Goal: Information Seeking & Learning: Find specific fact

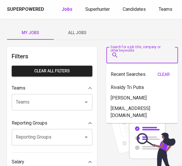
click at [144, 56] on input "Search for a job title, company or other keywords" at bounding box center [144, 55] width 46 height 11
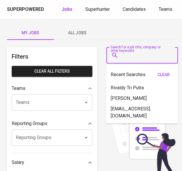
paste input "Intania Putri [PERSON_NAME]"
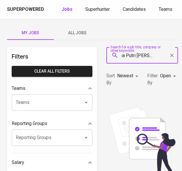
type input "Intania Putri [PERSON_NAME]"
click at [94, 11] on span "Superhunter" at bounding box center [97, 9] width 25 height 6
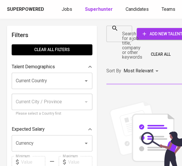
click at [118, 35] on input "Search for a job title, company or other keywords" at bounding box center [115, 33] width 12 height 11
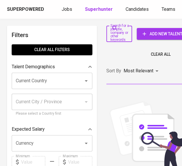
paste input "Intania Putri [PERSON_NAME]"
type input "Intania Putri [PERSON_NAME]"
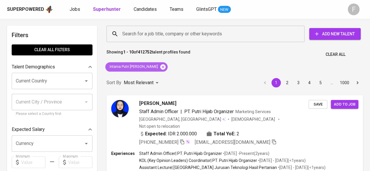
click at [160, 68] on icon at bounding box center [163, 67] width 6 height 6
click at [164, 42] on div "Search for a job title, company or other keywords Search for a job title, compa…" at bounding box center [233, 34] width 257 height 19
click at [159, 74] on div "Sort By Most Relevant MOST_RELEVANT 1 2 3 4 5 … 1000" at bounding box center [235, 83] width 264 height 18
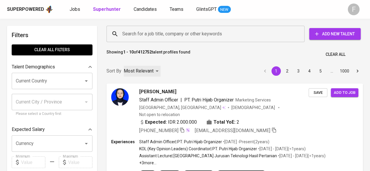
click at [161, 66] on div "Most Relevant" at bounding box center [142, 71] width 37 height 11
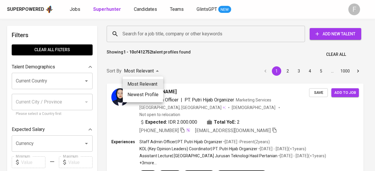
click at [157, 41] on div at bounding box center [187, 85] width 375 height 171
click at [159, 38] on div "Most Relevant Newest Profile" at bounding box center [187, 85] width 375 height 171
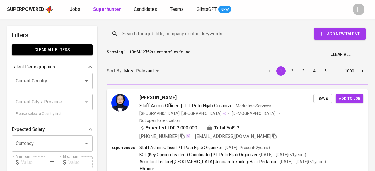
click at [174, 61] on div "Most Relevant Newest Profile" at bounding box center [187, 85] width 375 height 171
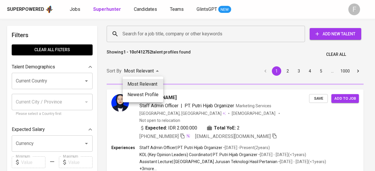
click at [168, 28] on div at bounding box center [187, 85] width 375 height 171
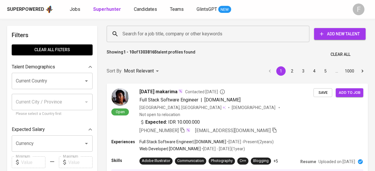
click at [161, 36] on div "Most Relevant Newest Profile" at bounding box center [187, 85] width 375 height 171
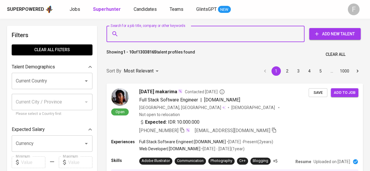
click at [145, 37] on input "Search for a job title, company or other keywords" at bounding box center [207, 33] width 172 height 11
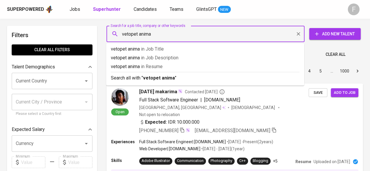
type input "vetopet animal"
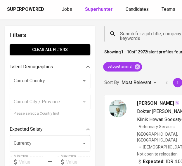
scroll to position [0, 2]
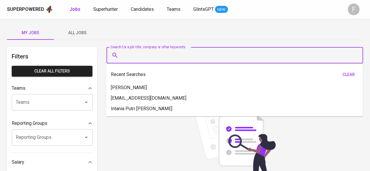
click at [183, 55] on input "Search for a job title, company or other keywords" at bounding box center [236, 55] width 231 height 11
paste input "deanrayjonathan@gmail.com"
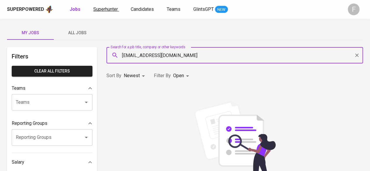
type input "deanrayjonathan@gmail.com"
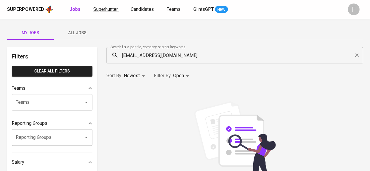
click at [110, 12] on link "Superhunter" at bounding box center [106, 9] width 26 height 7
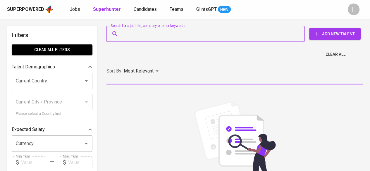
click at [169, 38] on input "Search for a job title, company or other keywords" at bounding box center [207, 33] width 172 height 11
paste input "deanrayjonathan@gmail.com"
type input "deanrayjonathan@gmail.com"
